Goal: Task Accomplishment & Management: Complete application form

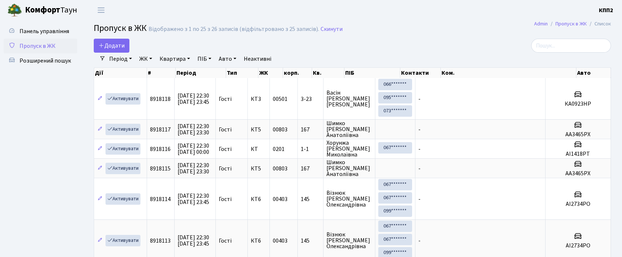
select select "25"
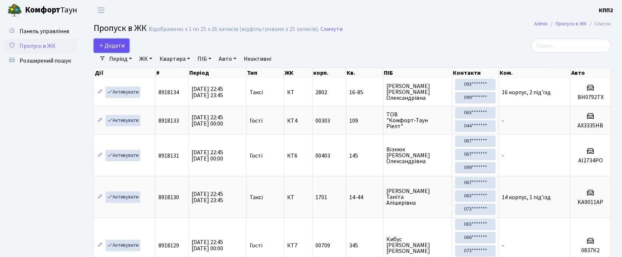
click at [102, 46] on icon at bounding box center [102, 45] width 6 height 6
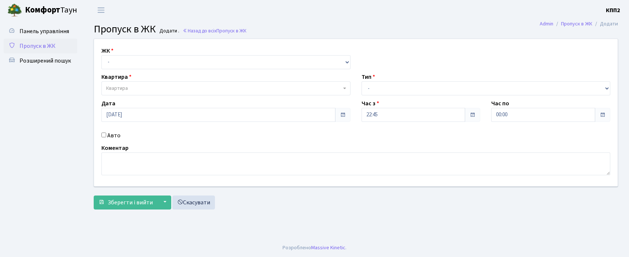
click at [136, 59] on select "- КТ, вул. Регенераторна, 4 КТ2, просп. Соборності, 17 КТ3, вул. Березнева, 16 …" at bounding box center [225, 62] width 249 height 14
select select "271"
click at [101, 55] on select "- КТ, вул. Регенераторна, 4 КТ2, просп. Соборності, 17 КТ3, вул. Березнева, 16 …" at bounding box center [225, 62] width 249 height 14
select select
click at [140, 85] on span "Квартира" at bounding box center [223, 88] width 235 height 7
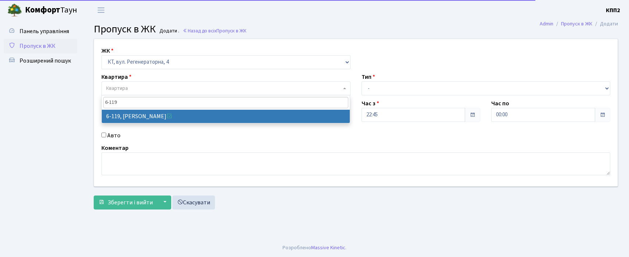
type input "6-119"
select select "5255"
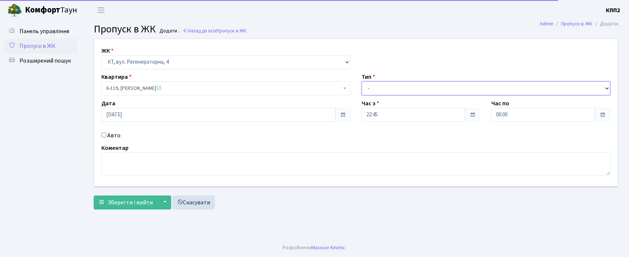
drag, startPoint x: 369, startPoint y: 90, endPoint x: 370, endPoint y: 95, distance: 5.4
click at [370, 93] on select "- Доставка Таксі Гості Сервіс" at bounding box center [486, 88] width 249 height 14
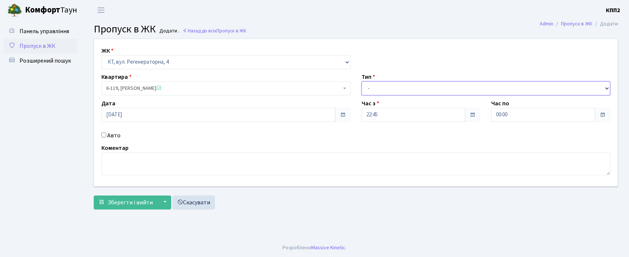
select select "2"
click at [362, 81] on select "- Доставка Таксі Гості Сервіс" at bounding box center [486, 88] width 249 height 14
click at [102, 134] on input "Авто" at bounding box center [103, 134] width 5 height 5
checkbox input "true"
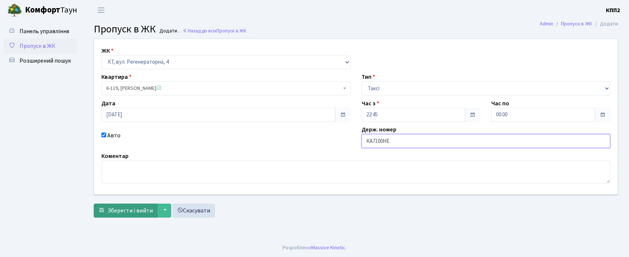
type input "КА7100НЕ"
click at [135, 207] on span "Зберегти і вийти" at bounding box center [130, 210] width 45 height 8
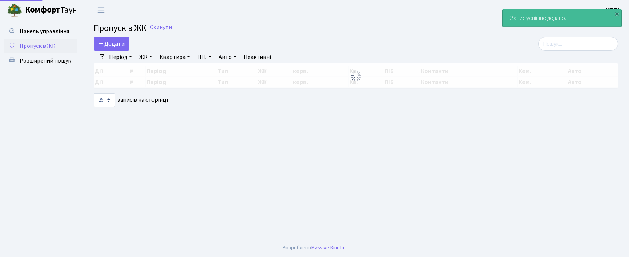
select select "25"
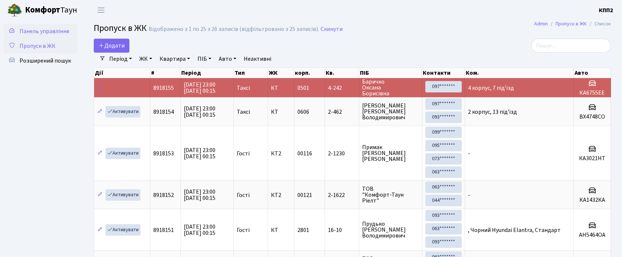
click at [24, 25] on link "Панель управління" at bounding box center [41, 31] width 74 height 15
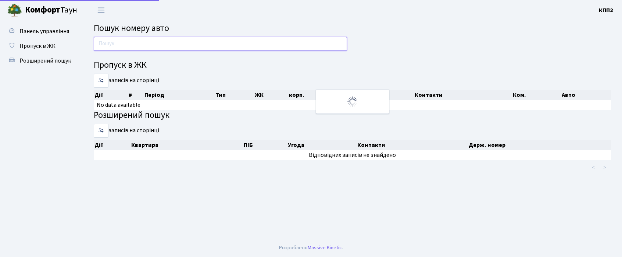
drag, startPoint x: 0, startPoint y: 0, endPoint x: 149, endPoint y: 49, distance: 156.9
click at [149, 49] on input "text" at bounding box center [220, 44] width 253 height 14
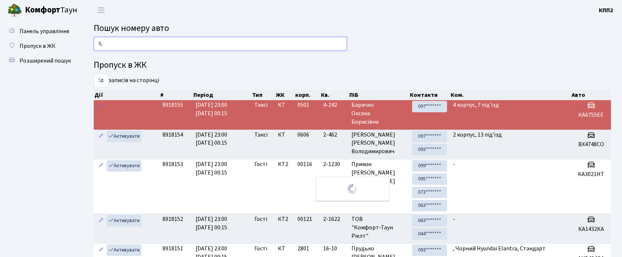
type input "6"
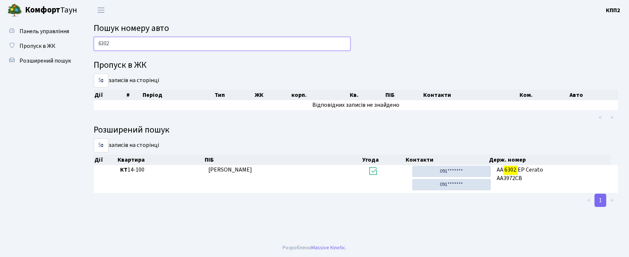
type input "6302"
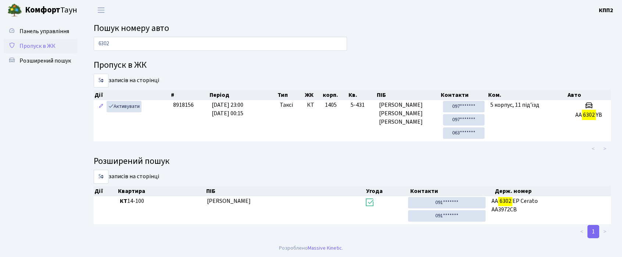
click at [42, 46] on span "Пропуск в ЖК" at bounding box center [37, 46] width 36 height 8
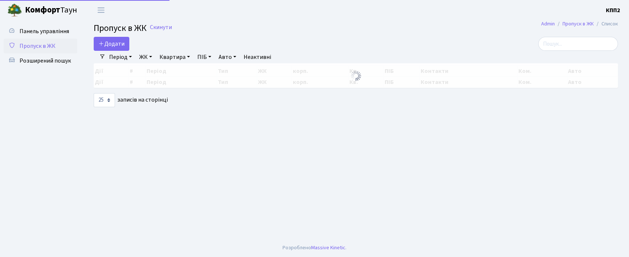
select select "25"
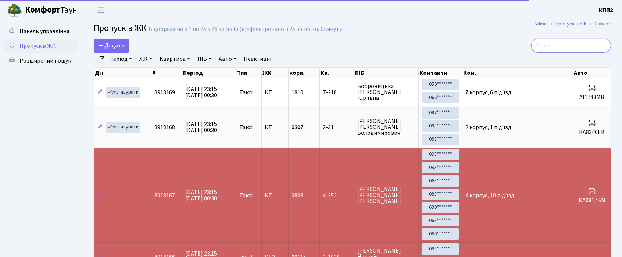
click at [581, 49] on input "search" at bounding box center [571, 46] width 80 height 14
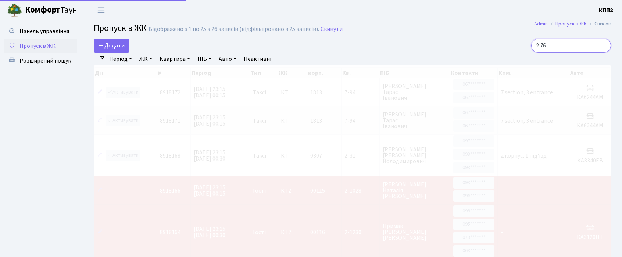
type input "2-766"
